Goal: Task Accomplishment & Management: Use online tool/utility

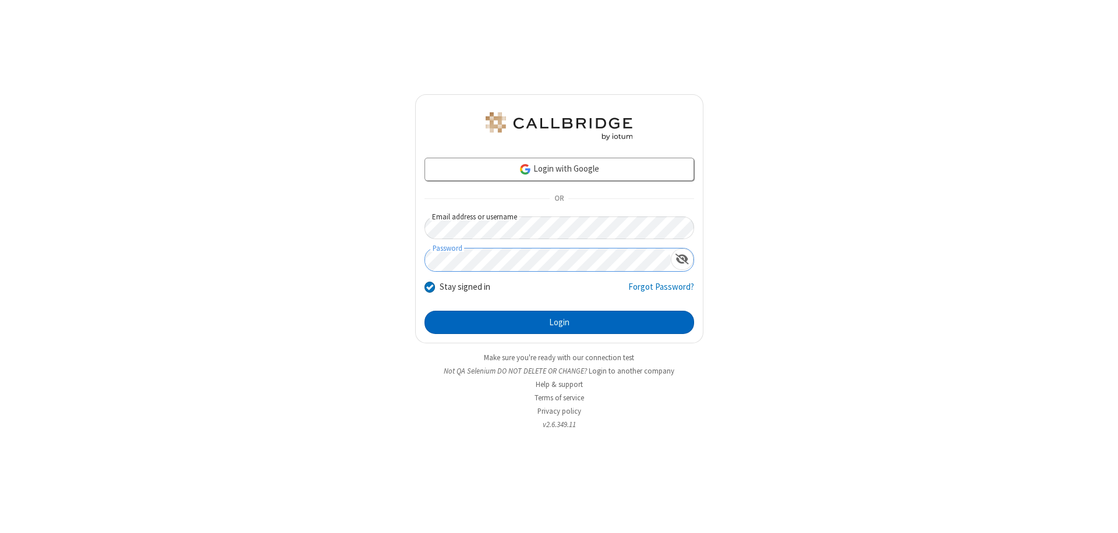
click at [559, 323] on button "Login" at bounding box center [559, 322] width 270 height 23
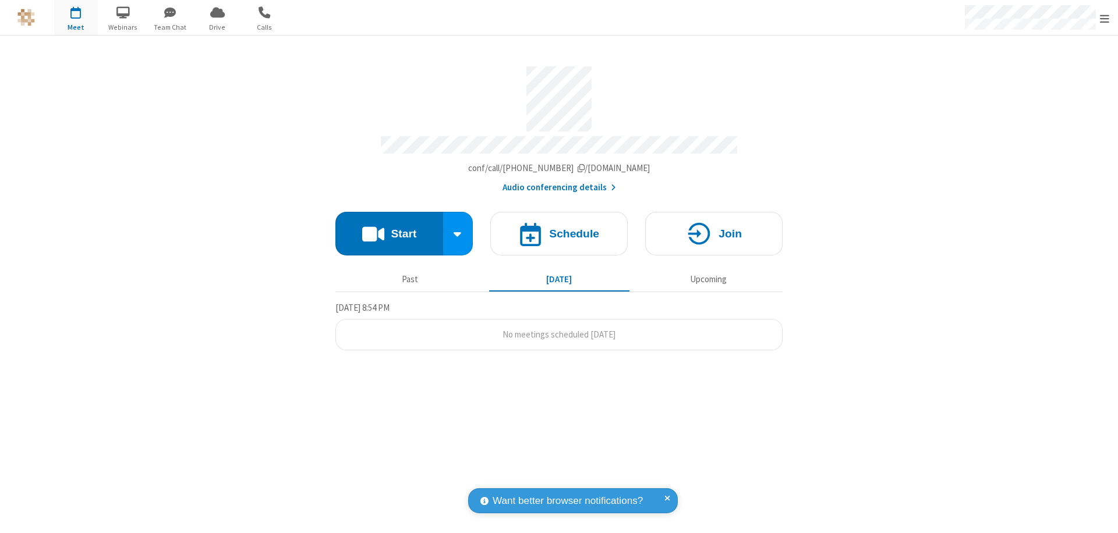
click at [389, 228] on button "Start" at bounding box center [389, 234] width 108 height 44
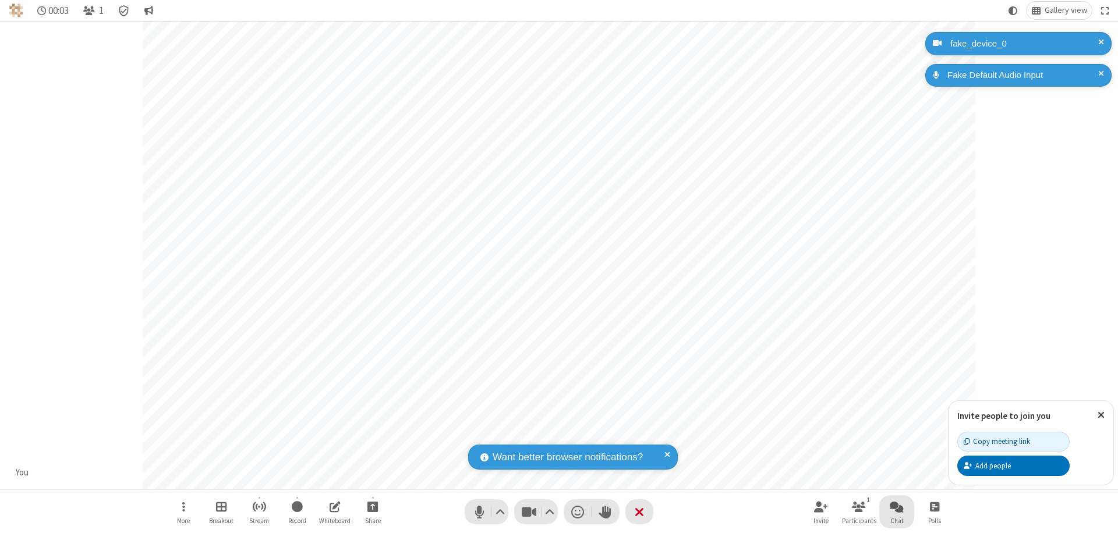
click at [897, 507] on span "Open chat" at bounding box center [897, 507] width 14 height 15
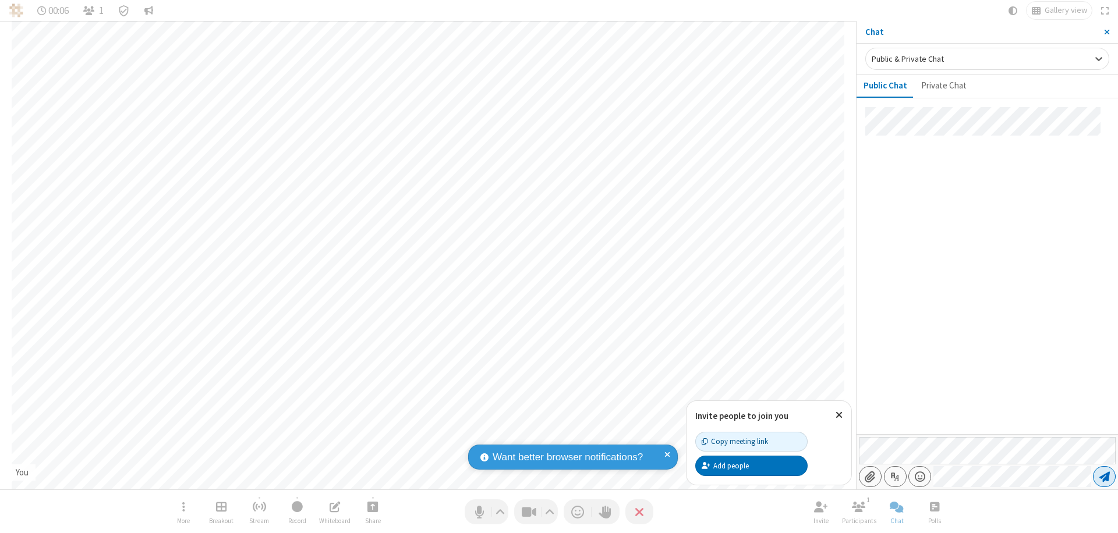
click at [1104, 477] on span "Send message" at bounding box center [1104, 477] width 10 height 12
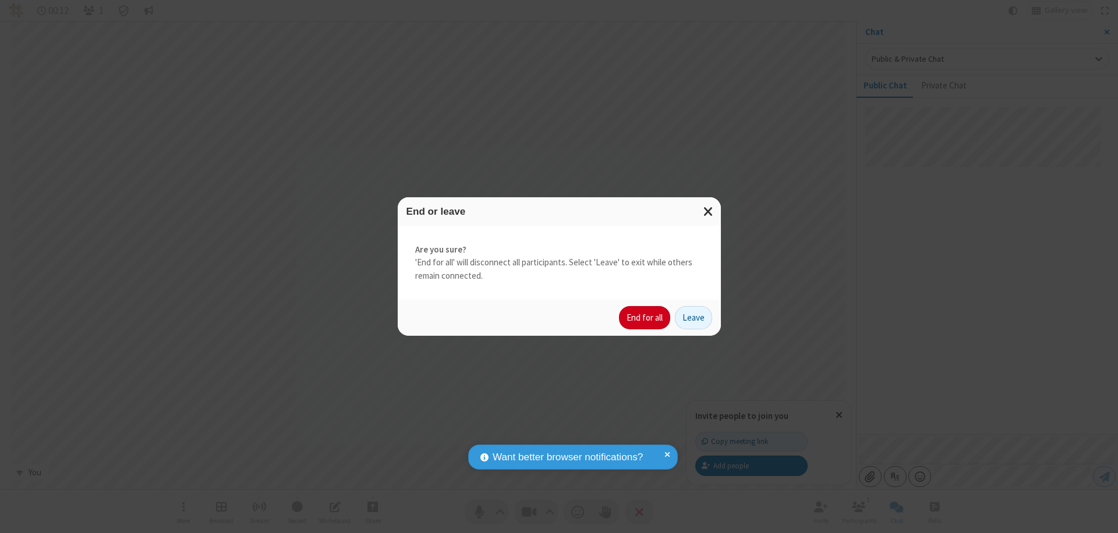
click at [645, 318] on button "End for all" at bounding box center [644, 317] width 51 height 23
